Goal: Use online tool/utility: Utilize a website feature to perform a specific function

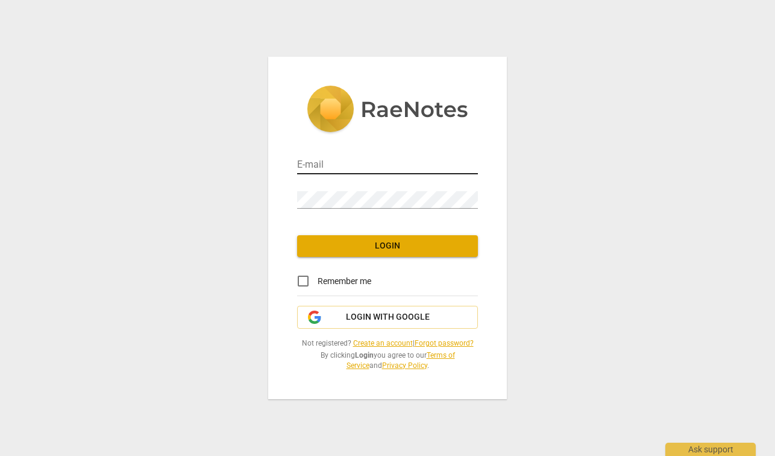
click at [315, 166] on input "email" at bounding box center [387, 165] width 181 height 17
type input "lynnette.phillips@15five.com"
drag, startPoint x: 424, startPoint y: 165, endPoint x: 272, endPoint y: 175, distance: 152.2
click at [272, 175] on div "E-mail lynnette.phillips@15five.com Password Login Remember me Login with Googl…" at bounding box center [387, 228] width 239 height 342
drag, startPoint x: 430, startPoint y: 165, endPoint x: 288, endPoint y: 151, distance: 142.4
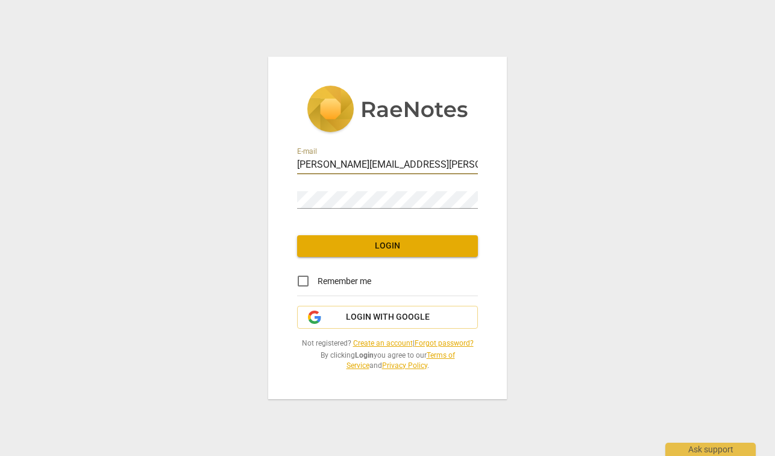
click at [287, 151] on div "E-mail lynnette.phillips@15five.com Password Login Remember me Login with Googl…" at bounding box center [387, 228] width 239 height 342
click at [350, 318] on span "Login with Google" at bounding box center [388, 317] width 84 height 12
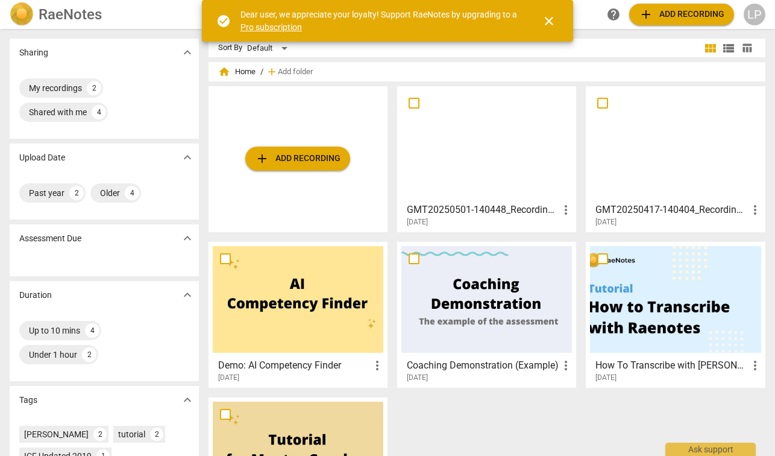
click at [294, 157] on span "add Add recording" at bounding box center [298, 158] width 86 height 14
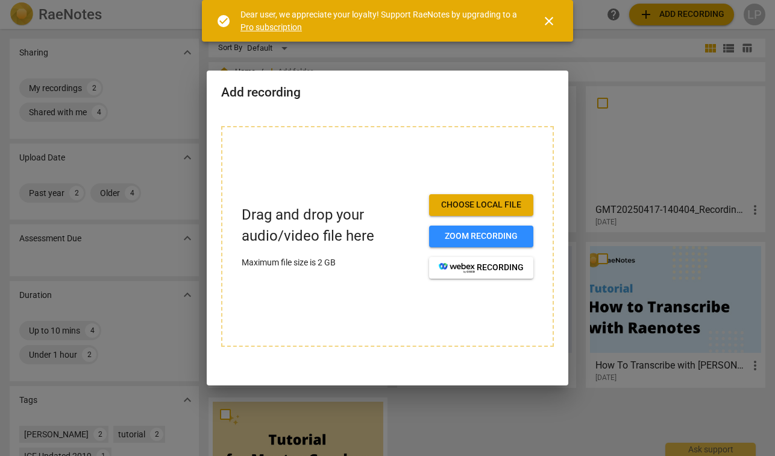
click at [472, 201] on span "Choose local file" at bounding box center [481, 205] width 85 height 12
click at [556, 24] on span "close" at bounding box center [549, 21] width 14 height 14
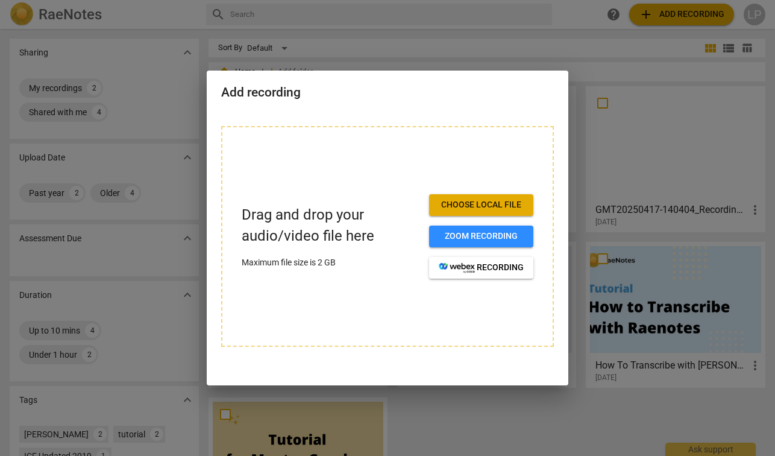
click at [468, 201] on span "Choose local file" at bounding box center [481, 205] width 85 height 12
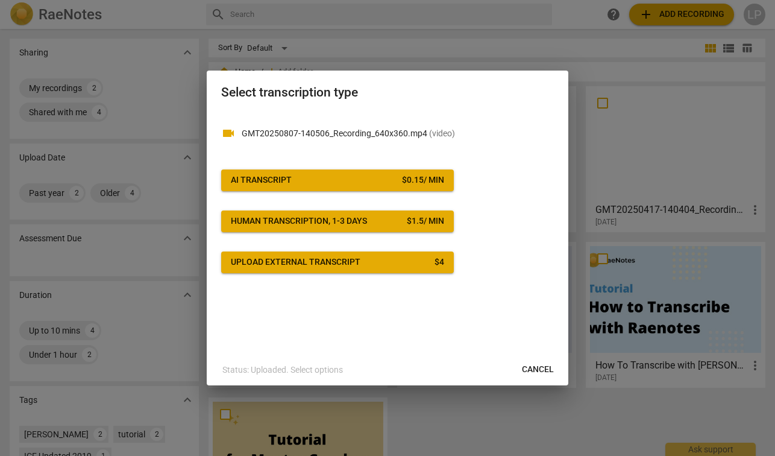
click at [389, 259] on span "Upload external transcript $ 4" at bounding box center [337, 262] width 213 height 12
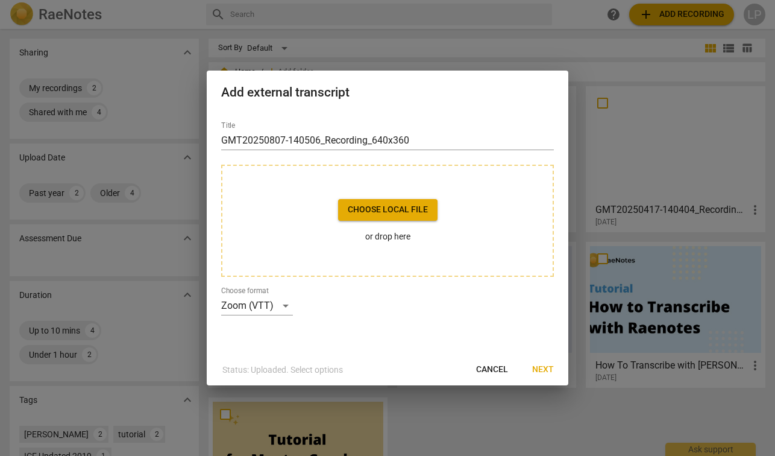
click at [486, 367] on span "Cancel" at bounding box center [492, 369] width 32 height 12
click at [492, 371] on span "Cancel" at bounding box center [492, 369] width 32 height 12
